Goal: Task Accomplishment & Management: Use online tool/utility

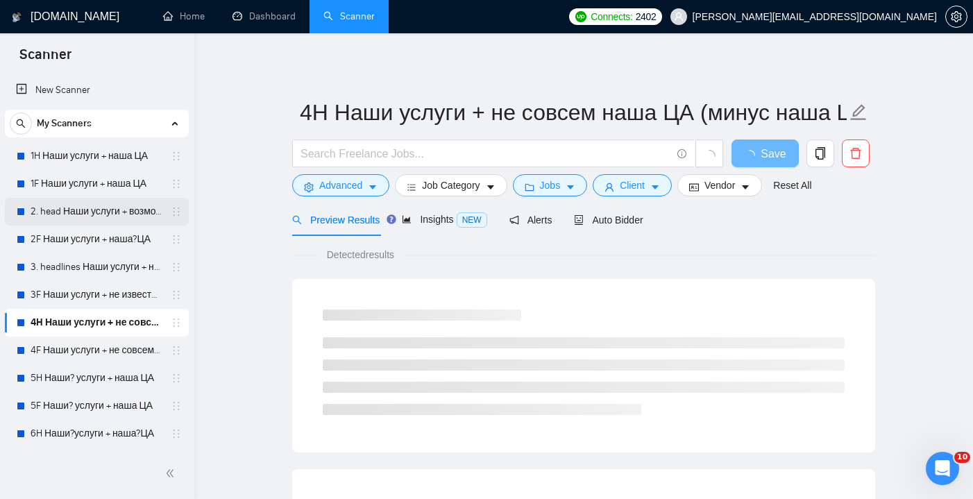
click at [111, 205] on link "2. head Наши услуги + возможно наша ЦА" at bounding box center [97, 212] width 132 height 28
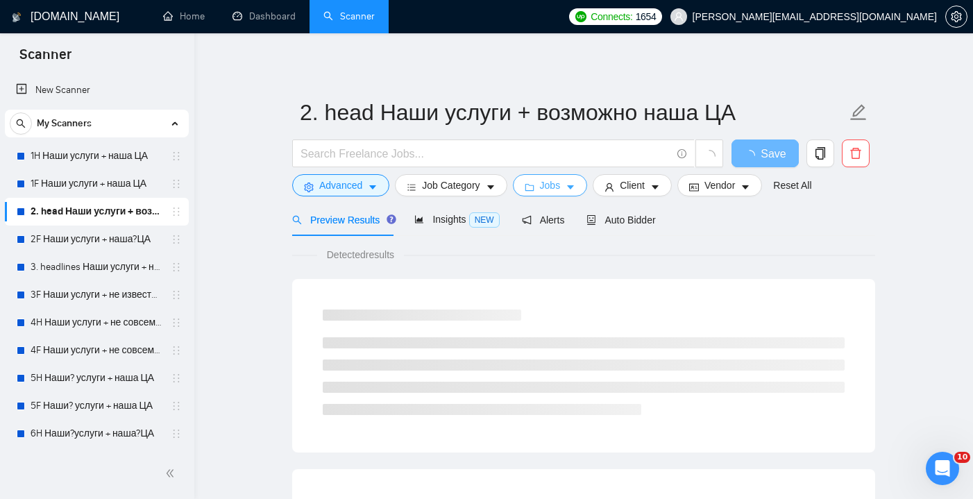
click at [574, 186] on icon "caret-down" at bounding box center [570, 188] width 7 height 4
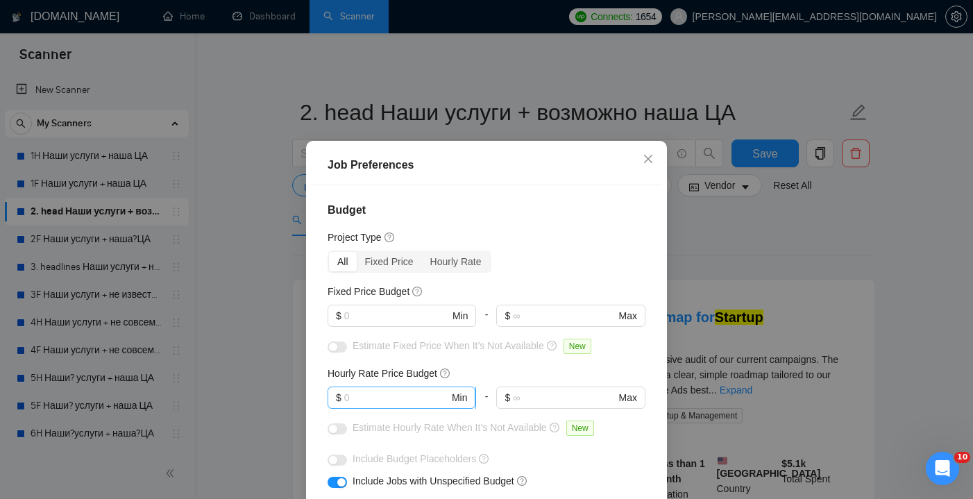
click at [370, 386] on span "$ Min" at bounding box center [402, 397] width 148 height 22
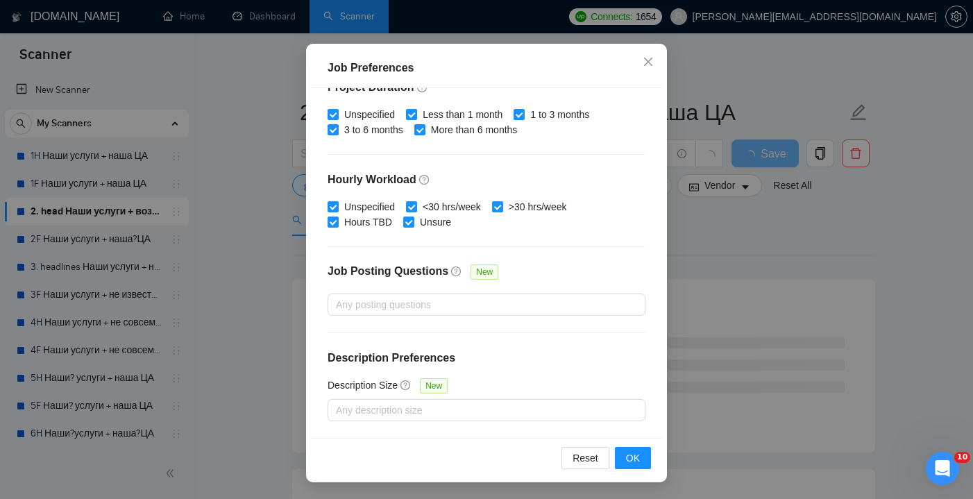
scroll to position [10, 0]
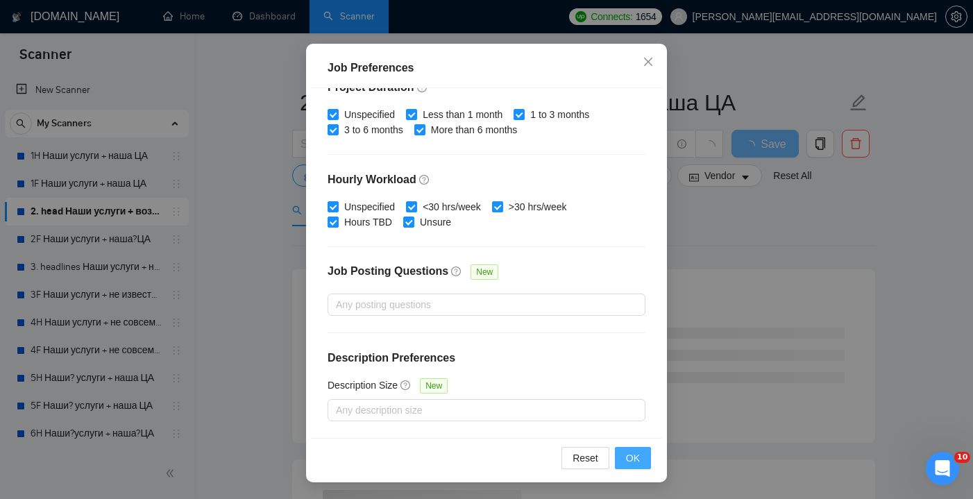
type input "20"
click at [632, 457] on span "OK" at bounding box center [633, 457] width 14 height 15
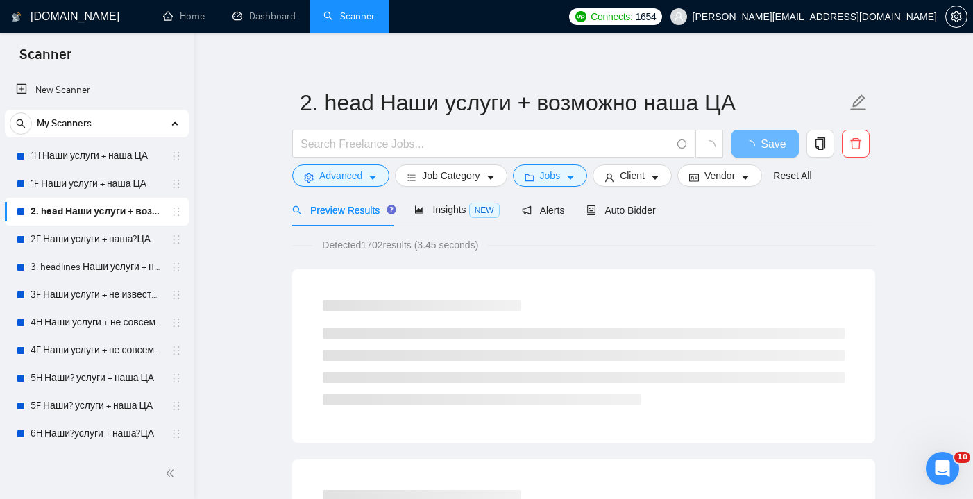
scroll to position [0, 0]
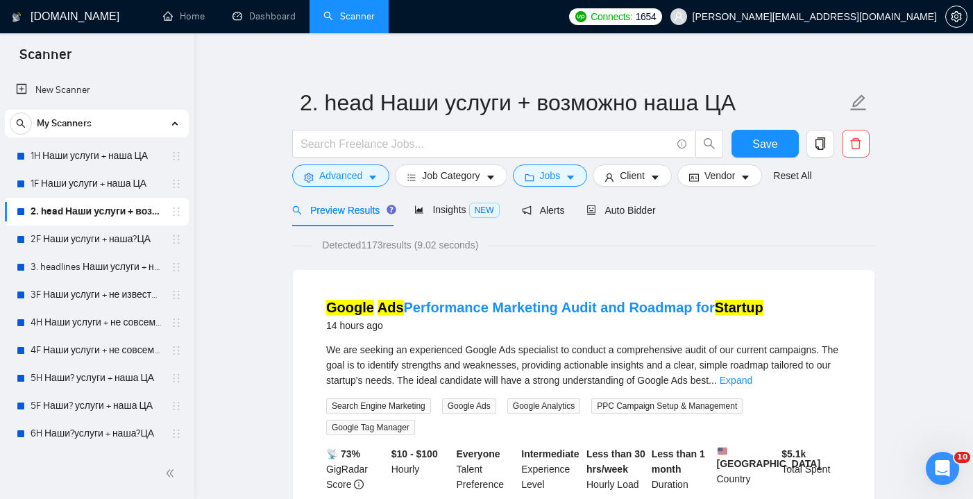
click at [755, 145] on span "Save" at bounding box center [764, 143] width 25 height 17
click at [54, 265] on link "3. headlines Наши услуги + не известна ЦА (минус наша ЦА)" at bounding box center [97, 267] width 132 height 28
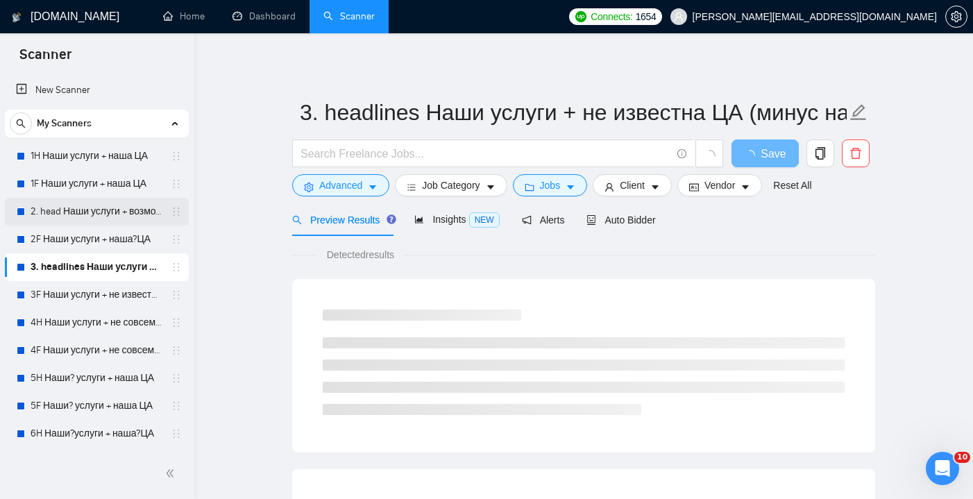
click at [98, 212] on link "2. head Наши услуги + возможно наша ЦА" at bounding box center [97, 212] width 132 height 28
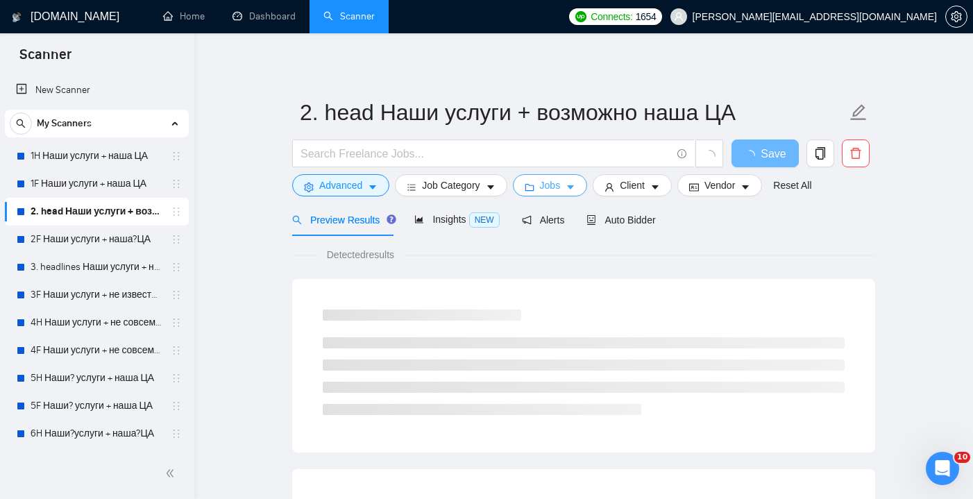
click at [570, 185] on icon "caret-down" at bounding box center [571, 187] width 10 height 10
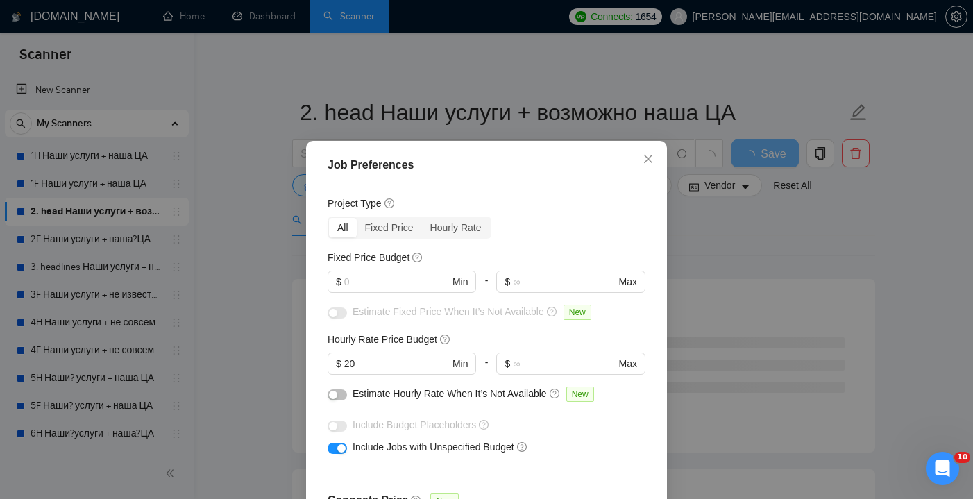
scroll to position [28, 0]
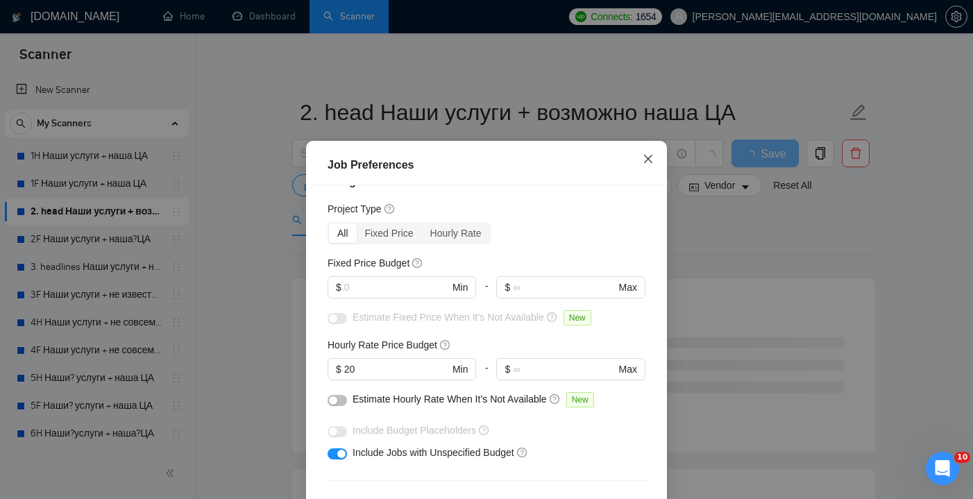
click at [647, 150] on span "Close" at bounding box center [647, 159] width 37 height 37
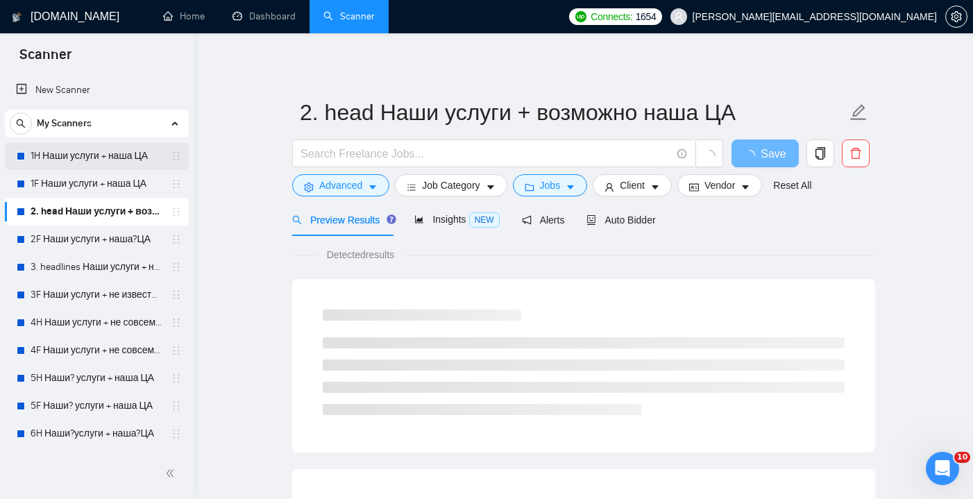
click at [102, 165] on link "1H Наши услуги + наша ЦА" at bounding box center [97, 156] width 132 height 28
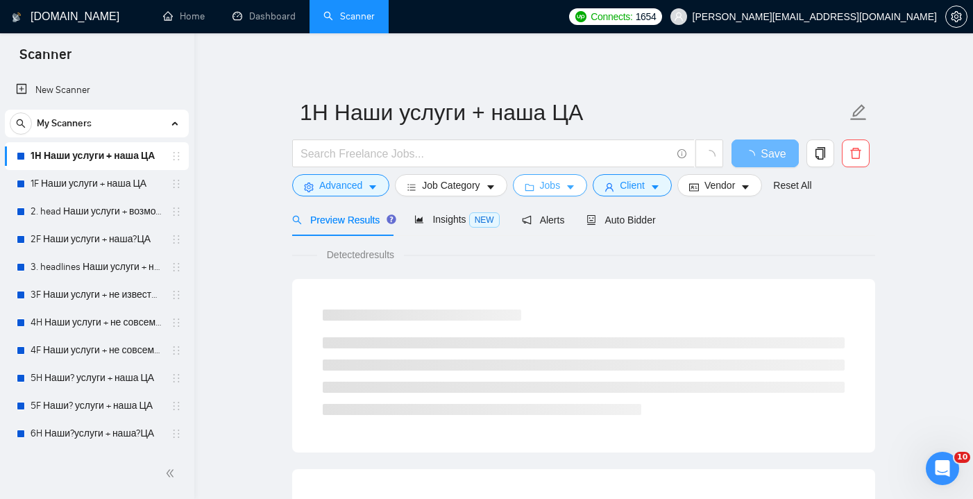
click at [574, 189] on icon "caret-down" at bounding box center [570, 188] width 7 height 4
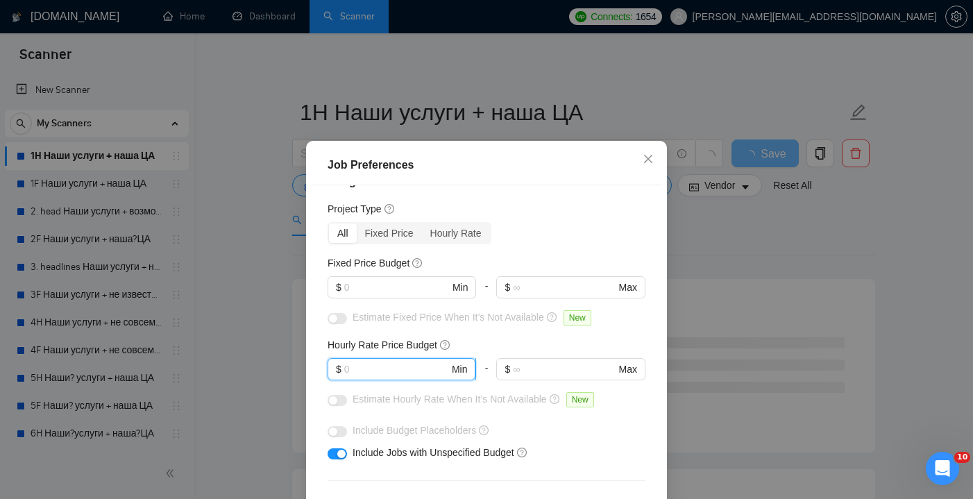
click at [396, 375] on input "text" at bounding box center [396, 369] width 105 height 15
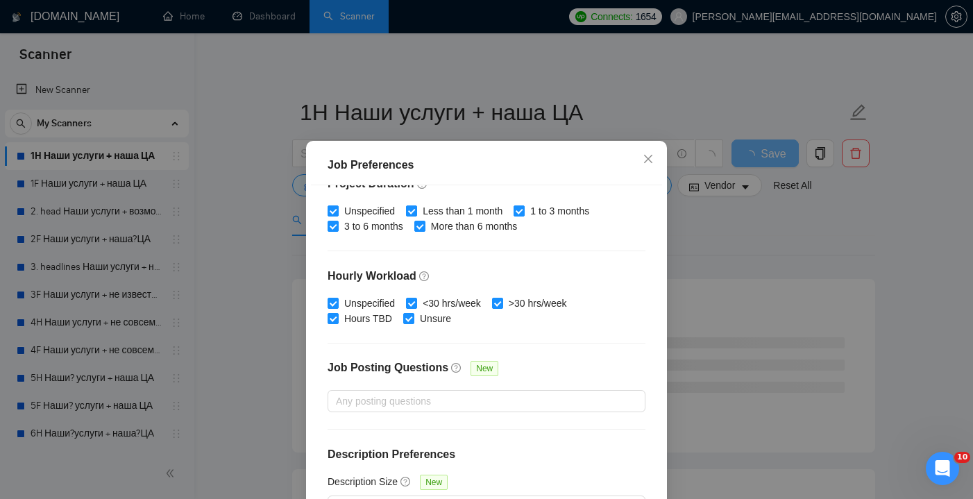
scroll to position [434, 0]
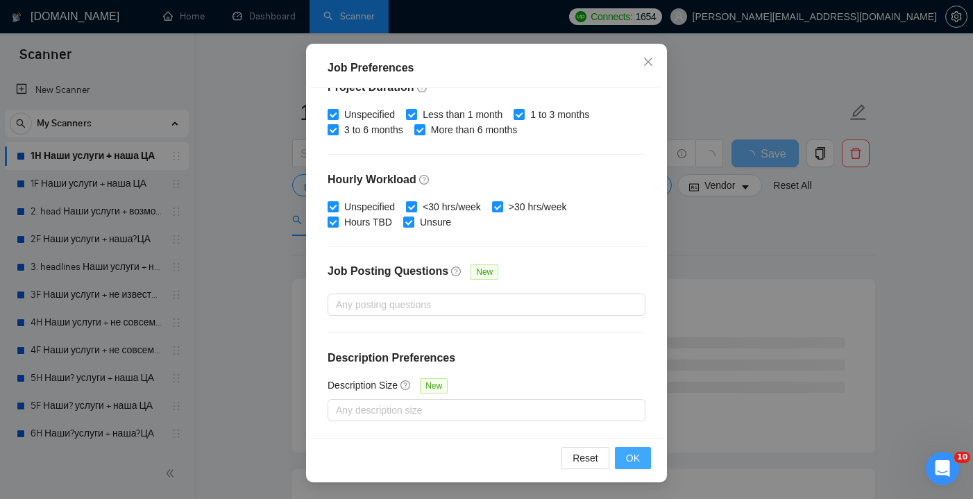
type input "20"
click at [638, 459] on span "OK" at bounding box center [633, 457] width 14 height 15
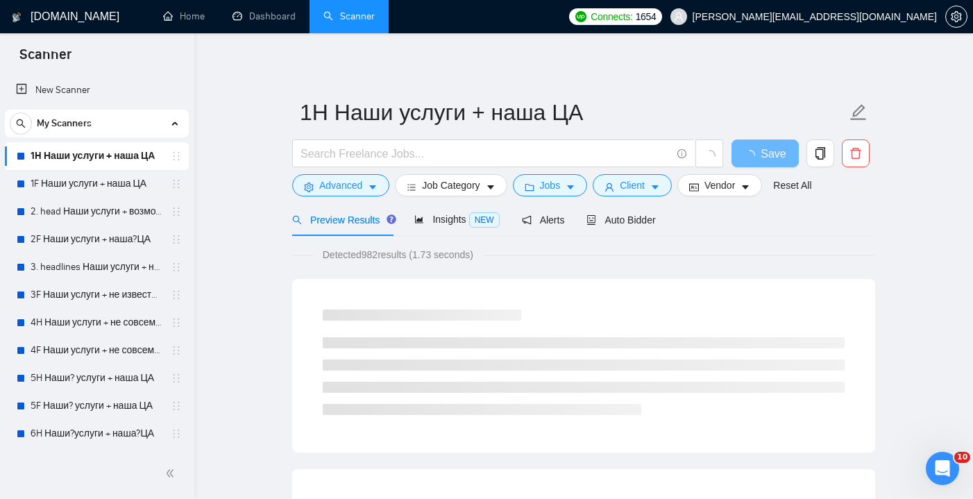
scroll to position [0, 0]
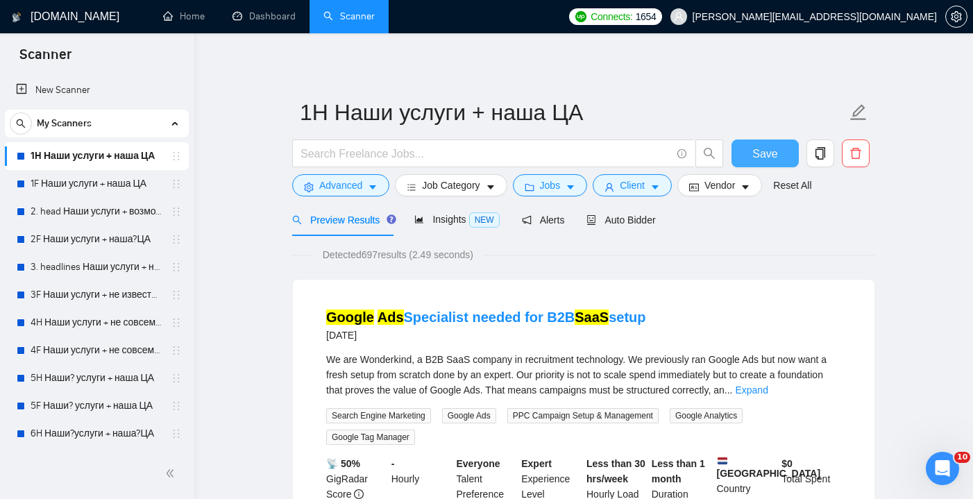
click at [754, 155] on span "Save" at bounding box center [764, 153] width 25 height 17
click at [51, 182] on link "1F Наши услуги + наша ЦА" at bounding box center [97, 184] width 132 height 28
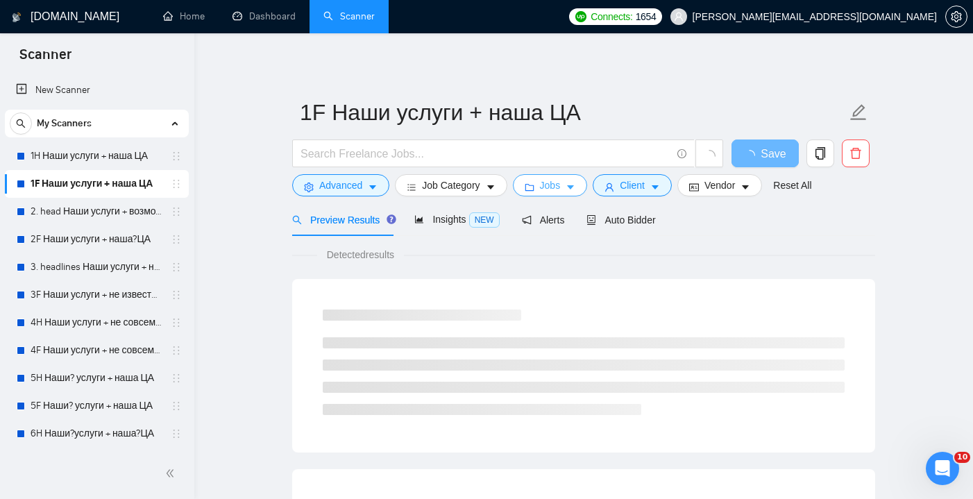
click at [568, 178] on button "Jobs" at bounding box center [550, 185] width 75 height 22
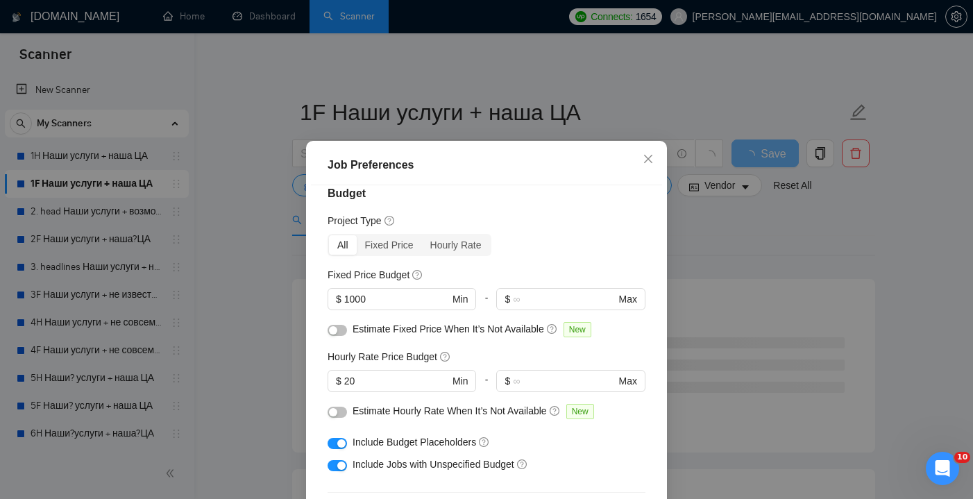
scroll to position [31, 0]
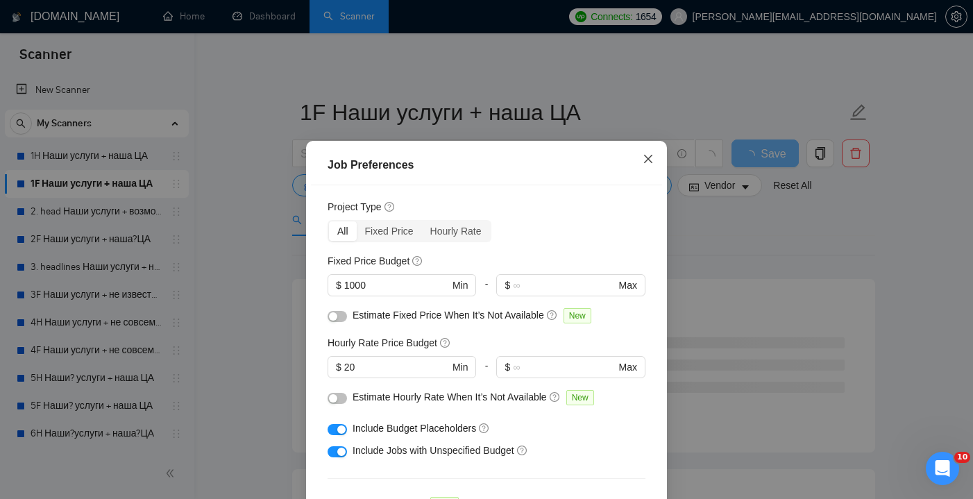
click at [640, 166] on span "Close" at bounding box center [647, 159] width 37 height 37
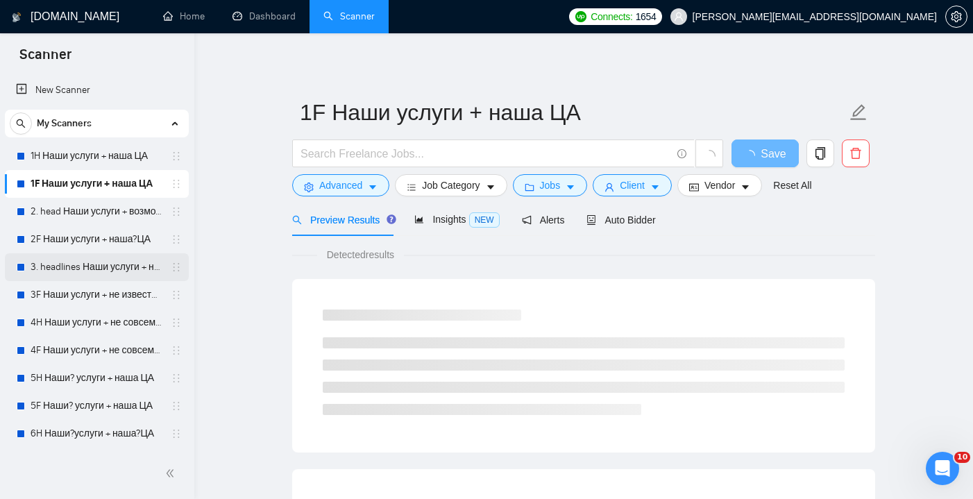
click at [89, 264] on link "3. headlines Наши услуги + не известна ЦА (минус наша ЦА)" at bounding box center [97, 267] width 132 height 28
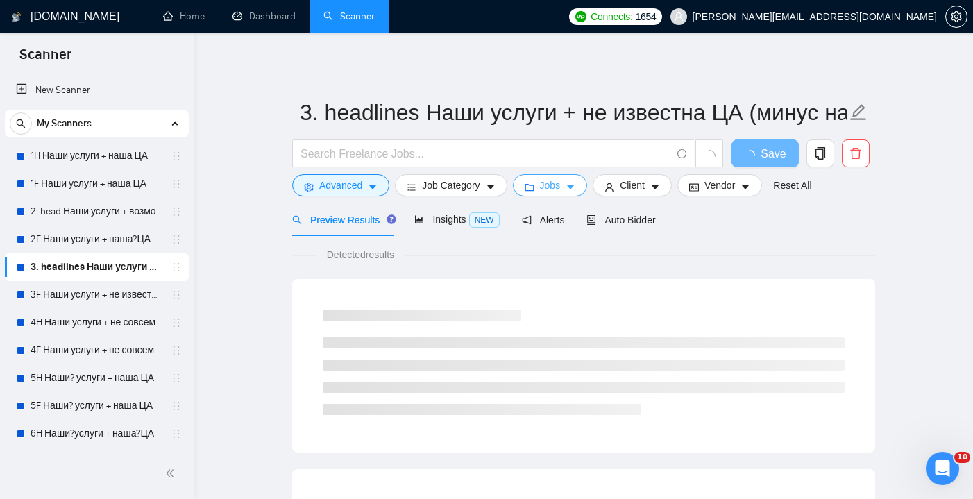
click at [575, 190] on icon "caret-down" at bounding box center [571, 187] width 10 height 10
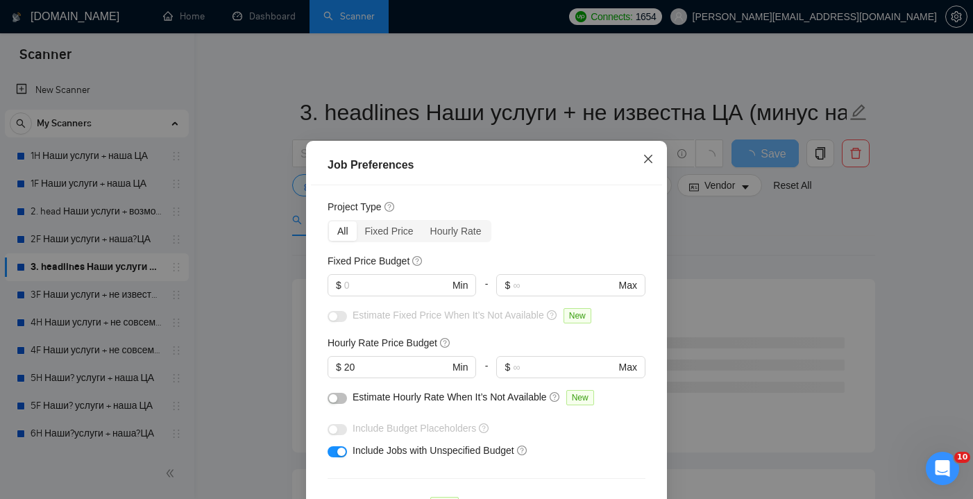
click at [649, 155] on icon "close" at bounding box center [648, 158] width 11 height 11
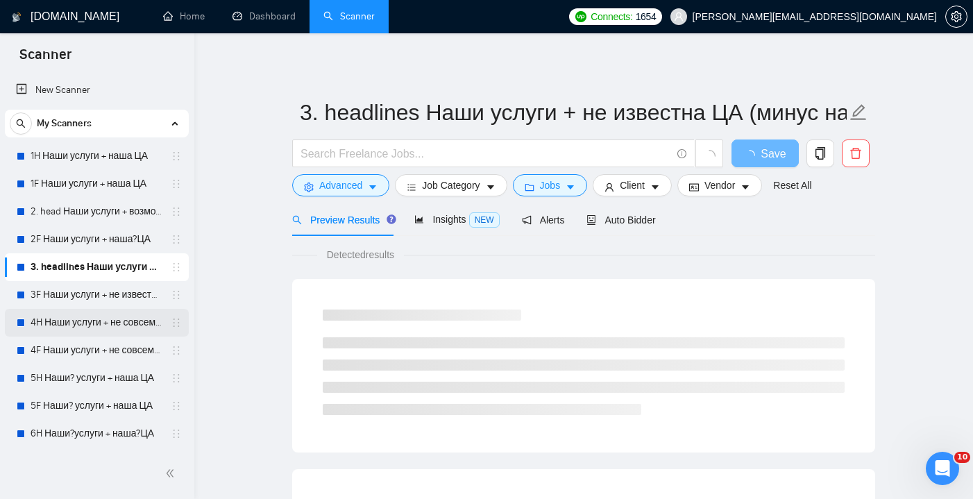
click at [107, 328] on link "4H Наши услуги + не совсем наша ЦА (минус наша ЦА)" at bounding box center [97, 323] width 132 height 28
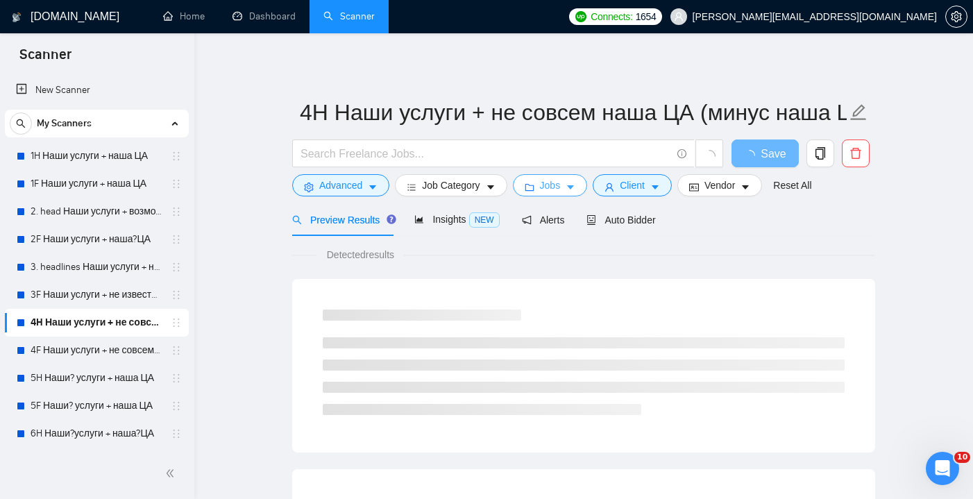
click at [567, 189] on button "Jobs" at bounding box center [550, 185] width 75 height 22
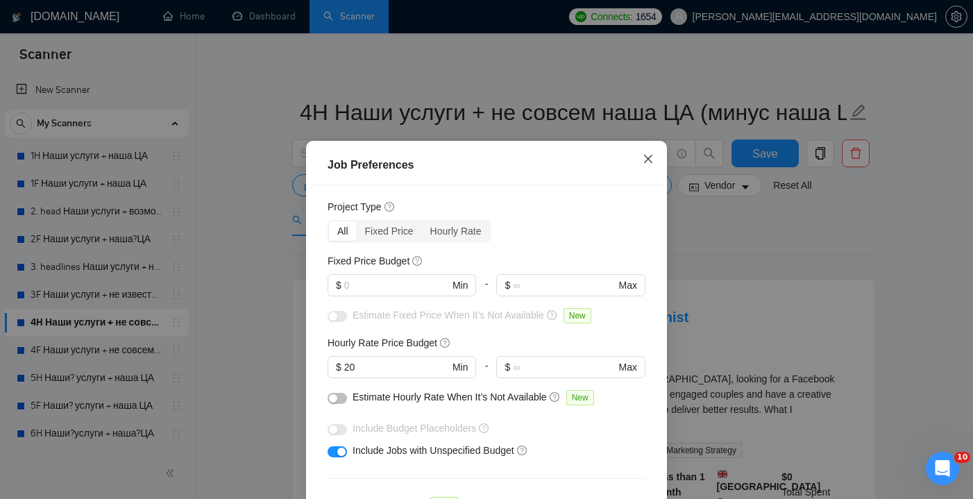
click at [645, 154] on icon "close" at bounding box center [648, 158] width 11 height 11
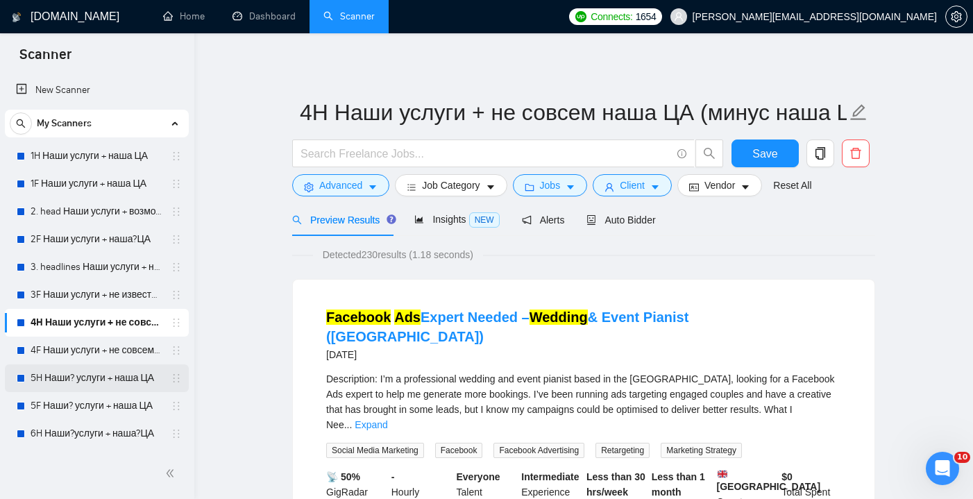
click at [71, 384] on link "5H Наши? услуги + наша ЦА" at bounding box center [97, 378] width 132 height 28
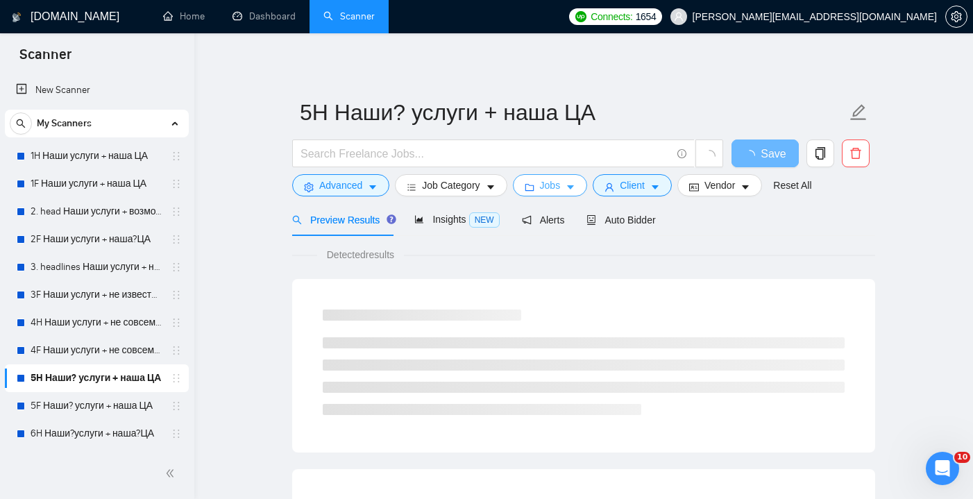
click at [582, 181] on button "Jobs" at bounding box center [550, 185] width 75 height 22
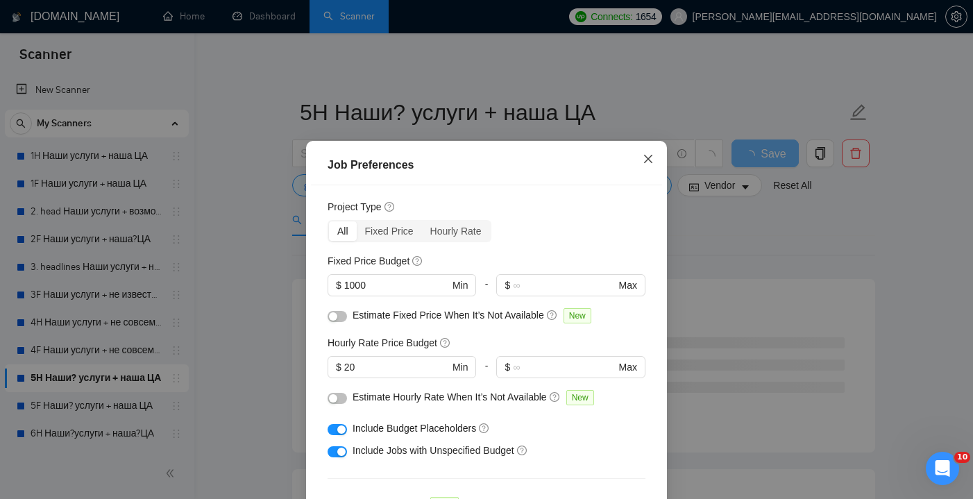
click at [641, 157] on span "Close" at bounding box center [647, 159] width 37 height 37
